Goal: Transaction & Acquisition: Purchase product/service

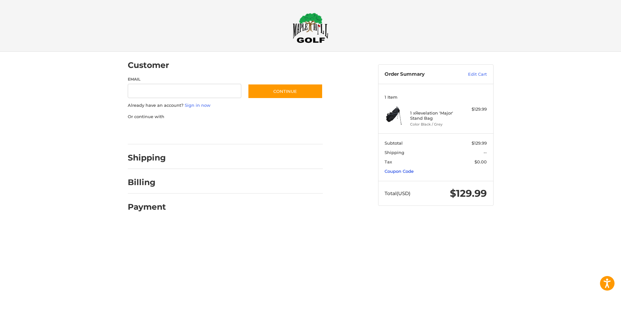
click at [405, 172] on link "Coupon Code" at bounding box center [399, 171] width 29 height 5
click at [0, 234] on div at bounding box center [0, 234] width 0 height 0
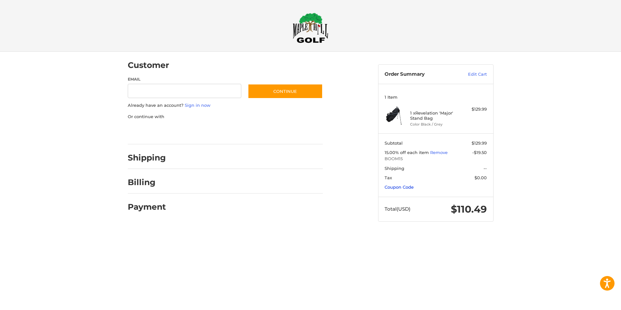
click at [390, 187] on link "Coupon Code" at bounding box center [399, 186] width 29 height 5
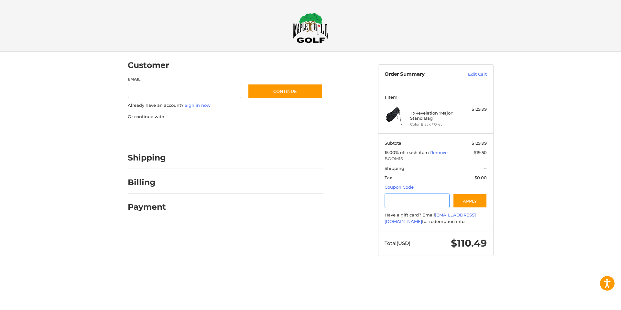
click at [390, 202] on input "Gift Certificate or Coupon Code" at bounding box center [417, 200] width 65 height 15
click at [389, 201] on input "Gift Certificate or Coupon Code" at bounding box center [417, 200] width 65 height 15
paste input "*********"
type input "*********"
click at [463, 201] on button "Apply" at bounding box center [470, 200] width 34 height 15
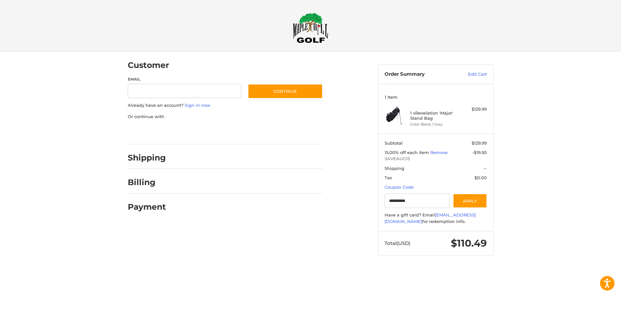
click at [413, 124] on li "Color Black / Grey" at bounding box center [434, 124] width 49 height 5
click at [395, 114] on img at bounding box center [394, 115] width 19 height 19
click at [421, 115] on h4 "1 x Revelation 'Major' Stand Bag" at bounding box center [434, 115] width 49 height 11
drag, startPoint x: 417, startPoint y: 113, endPoint x: 450, endPoint y: 118, distance: 33.6
click at [450, 118] on h4 "1 x Revelation 'Major' Stand Bag" at bounding box center [434, 115] width 49 height 11
